Goal: Transaction & Acquisition: Subscribe to service/newsletter

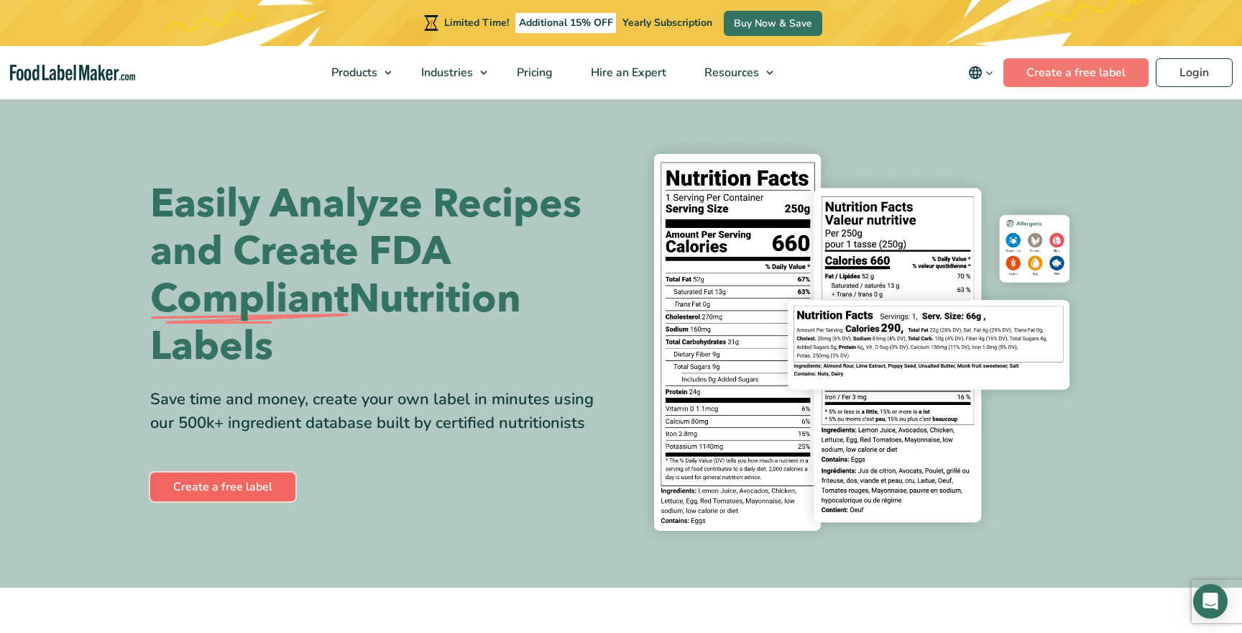
click at [279, 475] on link "Create a free label" at bounding box center [222, 486] width 145 height 29
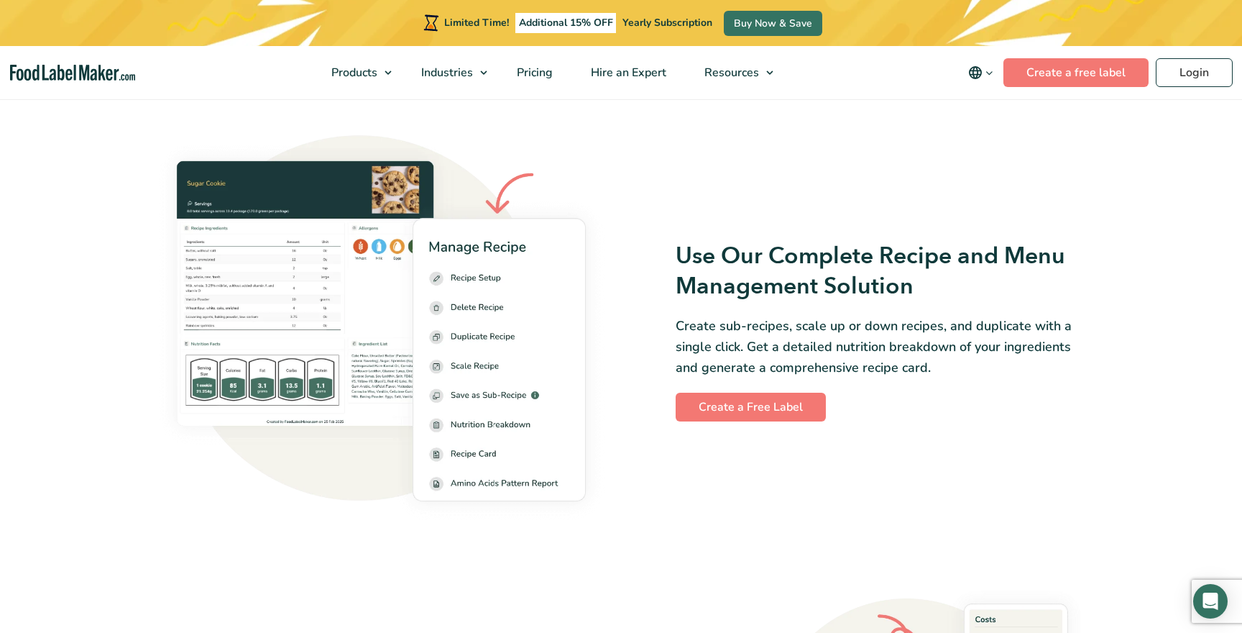
scroll to position [1955, 0]
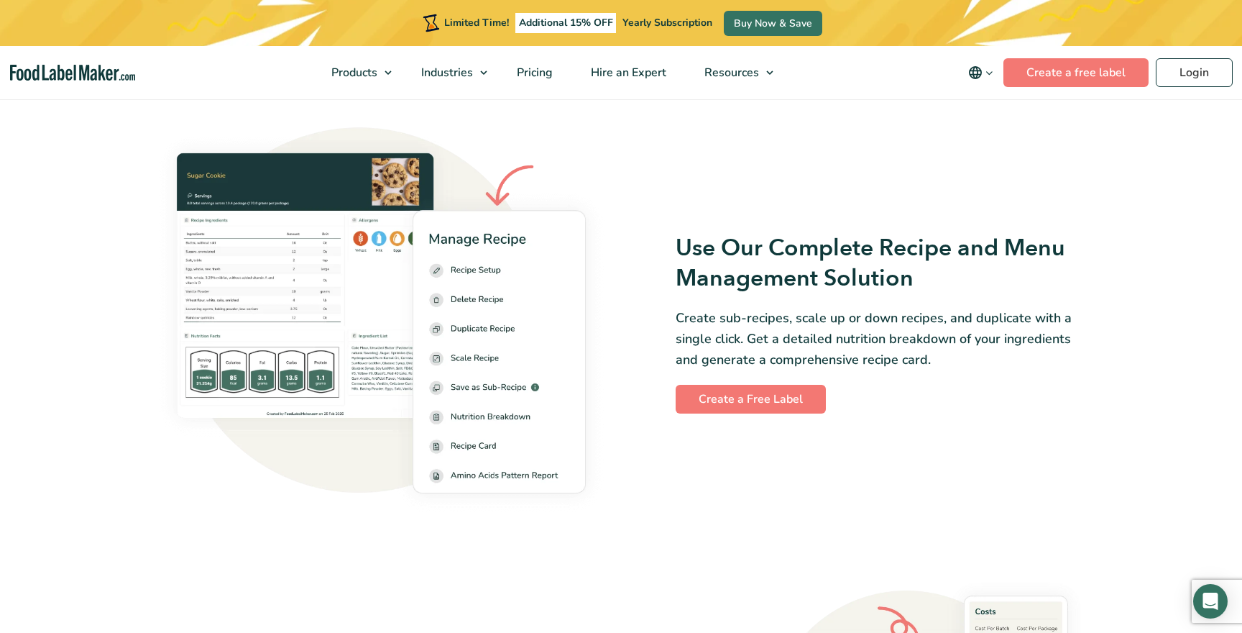
click at [832, 231] on div "Use Our Complete Recipe and Menu Management Solution Create sub-recipes, scale …" at bounding box center [861, 323] width 480 height 197
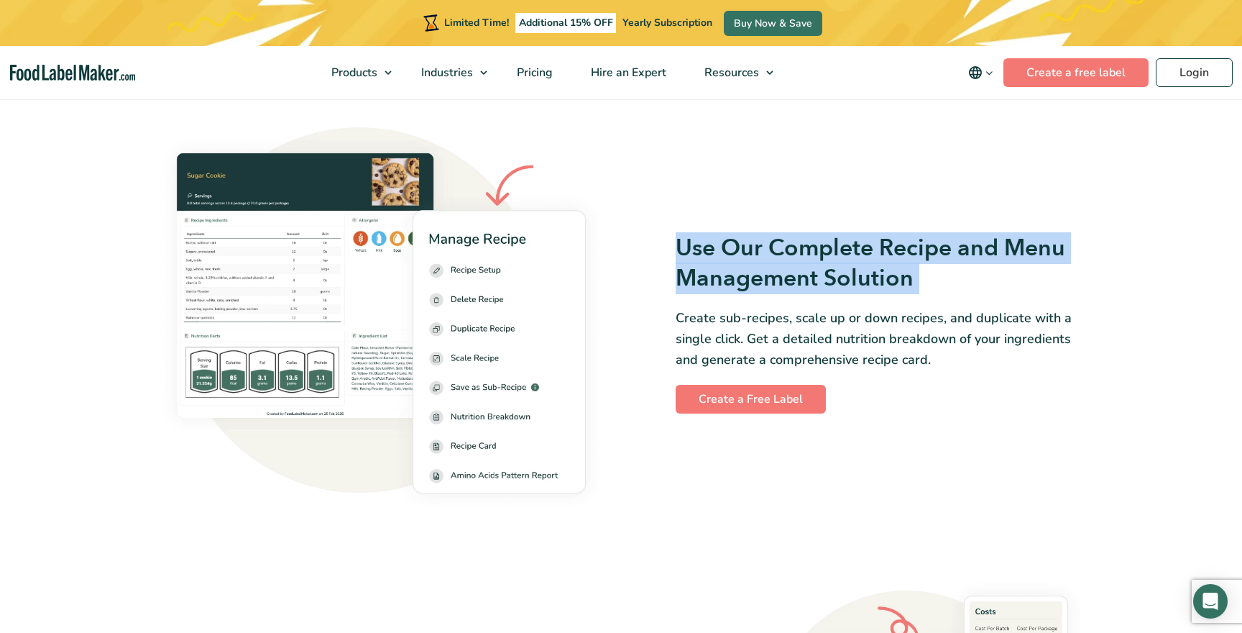
click at [811, 342] on p "Create sub-recipes, scale up or down recipes, and duplicate with a single click…" at bounding box center [884, 339] width 416 height 62
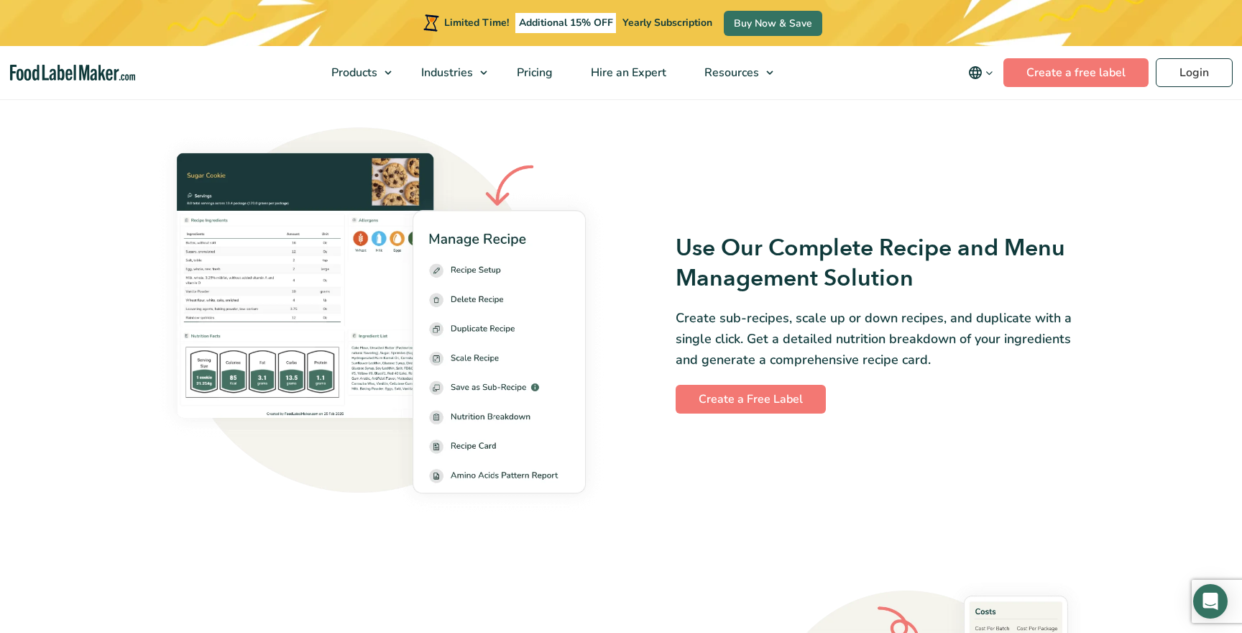
click at [811, 342] on p "Create sub-recipes, scale up or down recipes, and duplicate with a single click…" at bounding box center [884, 339] width 416 height 62
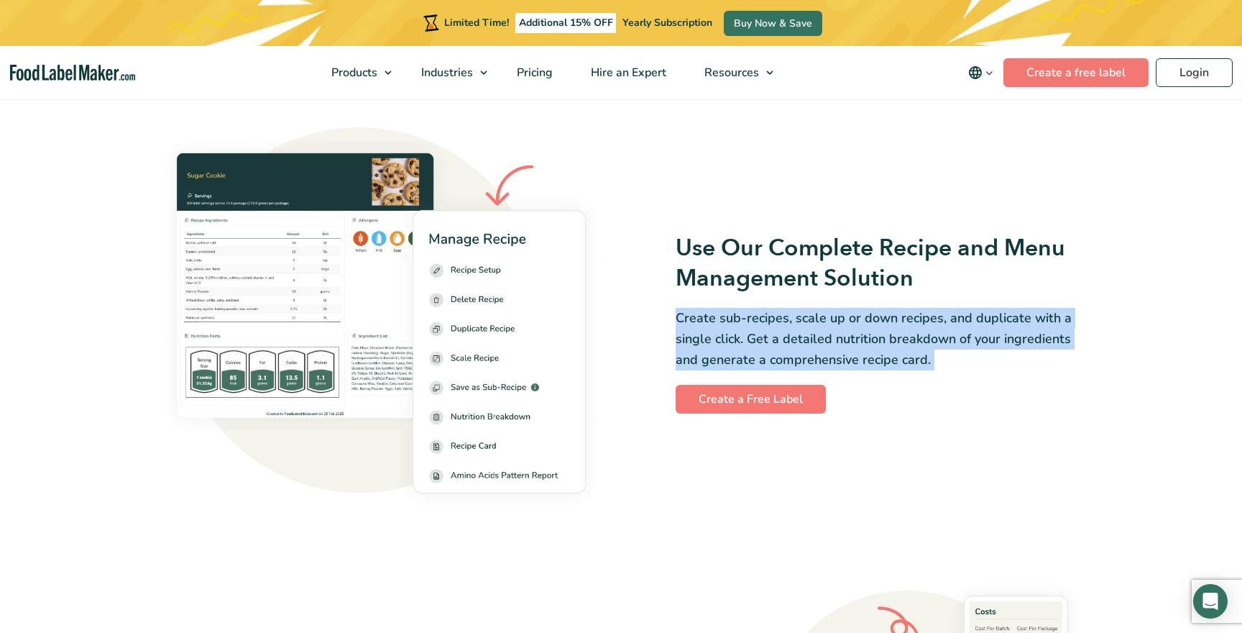
click at [889, 372] on div "Use Our Complete Recipe and Menu Management Solution Create sub-recipes, scale …" at bounding box center [861, 324] width 462 height 180
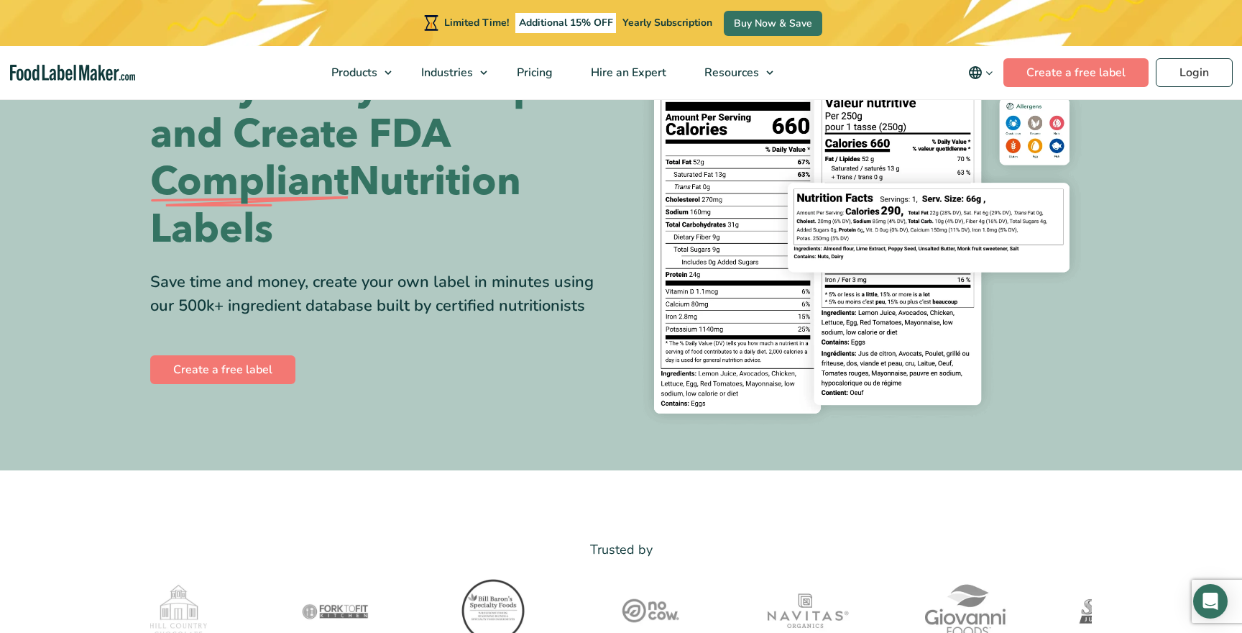
scroll to position [61, 0]
